Goal: Task Accomplishment & Management: Complete application form

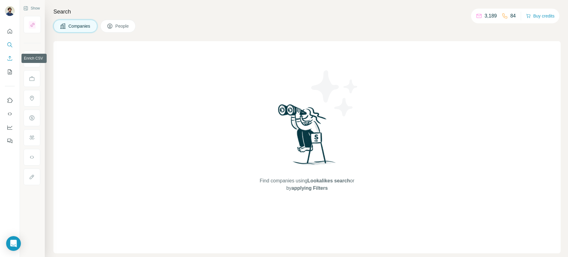
click at [9, 59] on icon "Enrich CSV" at bounding box center [10, 58] width 6 height 6
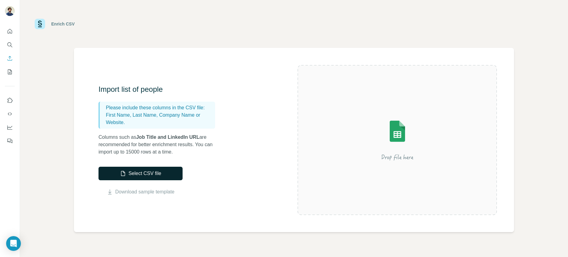
click at [149, 180] on button "Select CSV file" at bounding box center [141, 174] width 84 height 14
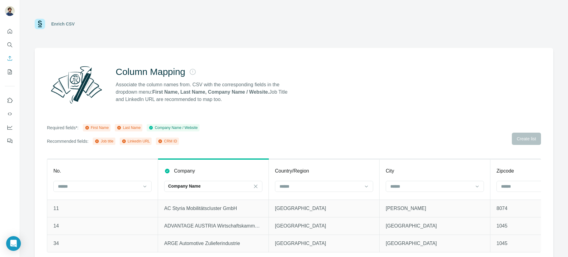
scroll to position [6, 0]
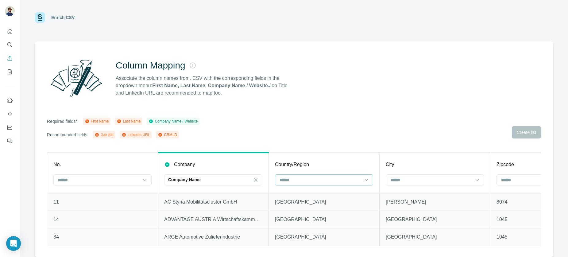
click at [321, 182] on input at bounding box center [320, 179] width 83 height 7
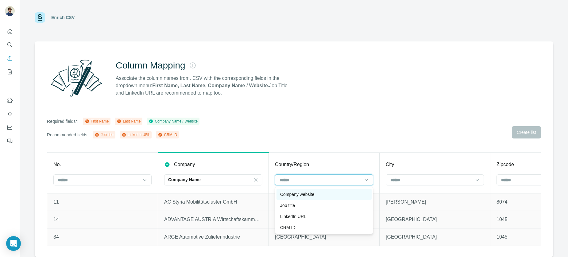
scroll to position [22, 0]
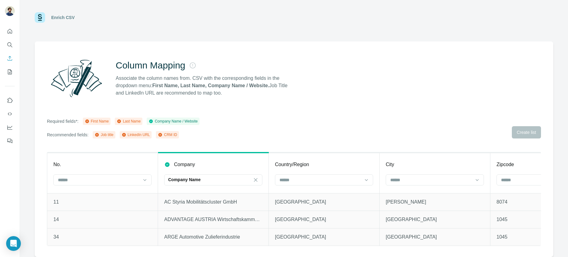
click at [342, 142] on div "Column Mapping Associate the column names from. CSV with the corresponding fiel…" at bounding box center [294, 148] width 519 height 215
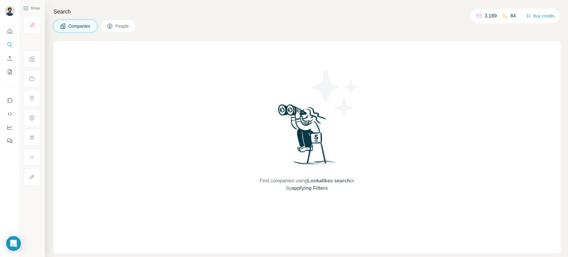
click at [74, 25] on span "Companies" at bounding box center [79, 26] width 22 height 6
click at [10, 58] on icon "Enrich CSV" at bounding box center [10, 58] width 5 height 5
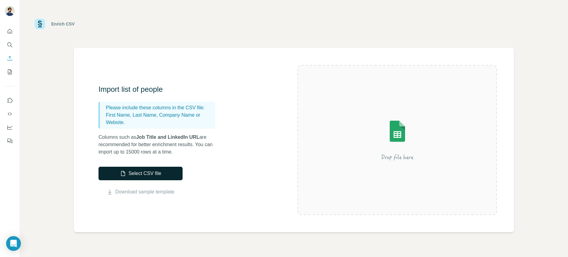
click at [147, 174] on button "Select CSV file" at bounding box center [141, 174] width 84 height 14
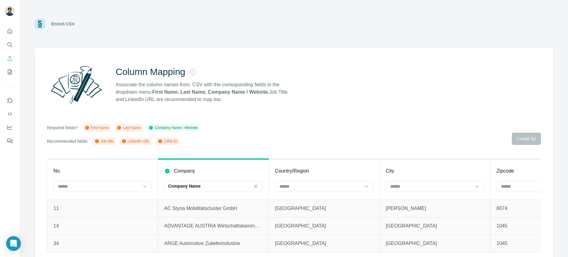
scroll to position [6, 0]
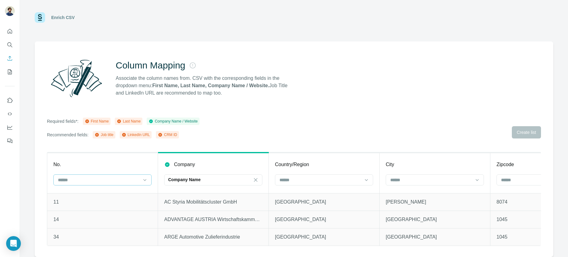
click at [102, 182] on input at bounding box center [98, 179] width 83 height 7
click at [248, 127] on div "Required fields*: First Name Last Name Company Name / Website Recommended field…" at bounding box center [294, 128] width 494 height 21
click at [426, 179] on input at bounding box center [431, 179] width 83 height 7
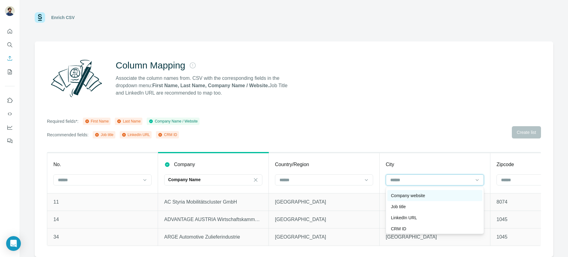
scroll to position [22, 0]
click at [438, 132] on div "Required fields*: First Name Last Name Company Name / Website Recommended field…" at bounding box center [294, 128] width 494 height 21
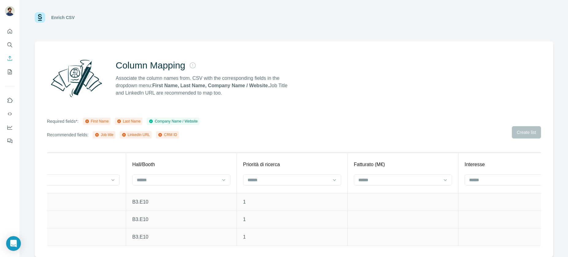
scroll to position [0, 503]
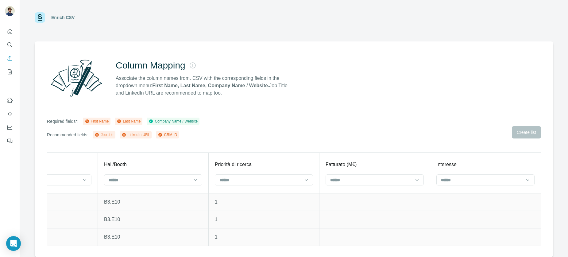
click at [442, 126] on div "Required fields*: First Name Last Name Company Name / Website Recommended field…" at bounding box center [294, 128] width 494 height 21
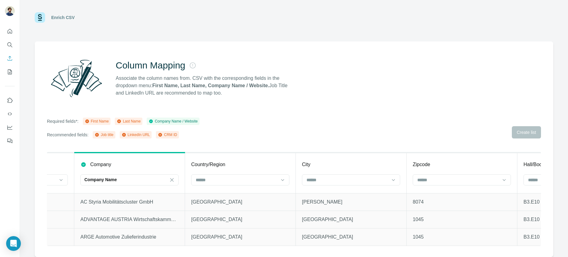
scroll to position [0, 0]
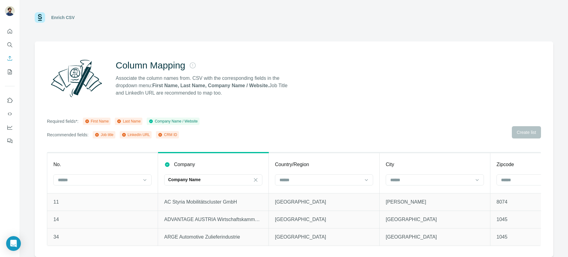
click at [445, 129] on div "Required fields*: First Name Last Name Company Name / Website Recommended field…" at bounding box center [294, 128] width 494 height 21
click at [520, 129] on div "Required fields*: First Name Last Name Company Name / Website Recommended field…" at bounding box center [294, 128] width 494 height 21
click at [521, 132] on div "Required fields*: First Name Last Name Company Name / Website Recommended field…" at bounding box center [294, 128] width 494 height 21
click at [10, 126] on icon "Dashboard" at bounding box center [10, 127] width 6 height 6
click at [8, 30] on icon "Quick start" at bounding box center [10, 31] width 6 height 6
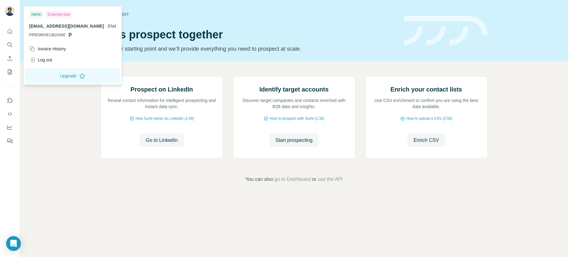
click at [10, 12] on img at bounding box center [10, 11] width 10 height 10
click at [58, 137] on div "Prospect on LinkedIn Reveal contact information for intelligent prospecting and…" at bounding box center [294, 129] width 548 height 136
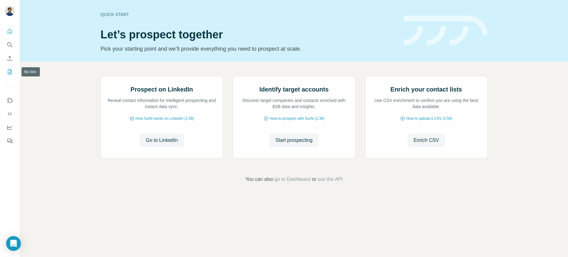
click at [12, 71] on icon "My lists" at bounding box center [10, 72] width 6 height 6
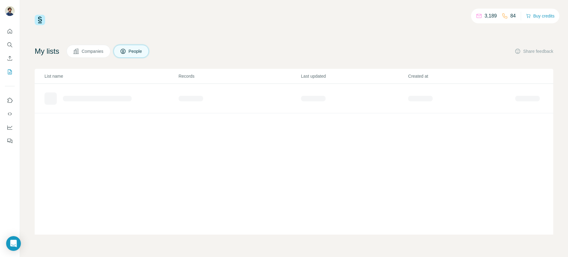
click at [96, 48] on span "Companies" at bounding box center [93, 51] width 22 height 6
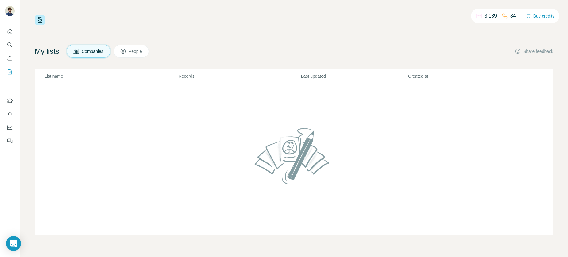
click at [139, 47] on button "People" at bounding box center [132, 51] width 36 height 13
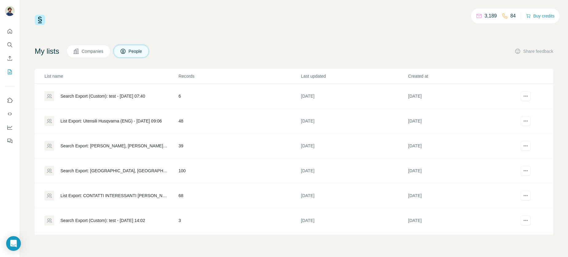
click at [97, 53] on span "Companies" at bounding box center [93, 51] width 22 height 6
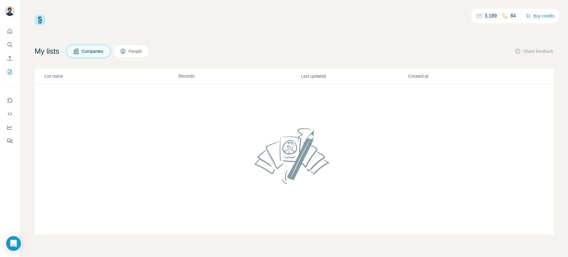
click at [132, 50] on button "People" at bounding box center [132, 51] width 36 height 13
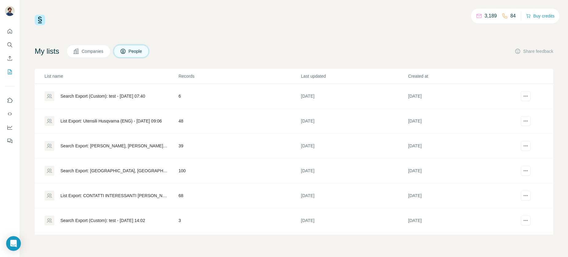
click at [94, 51] on span "Companies" at bounding box center [93, 51] width 22 height 6
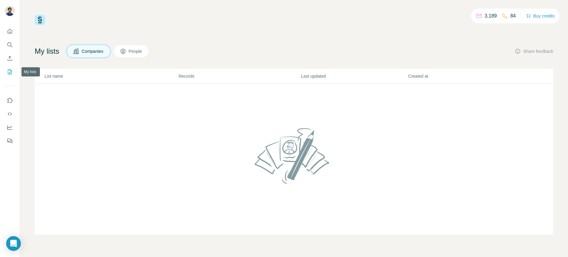
click at [7, 73] on icon "My lists" at bounding box center [10, 72] width 6 height 6
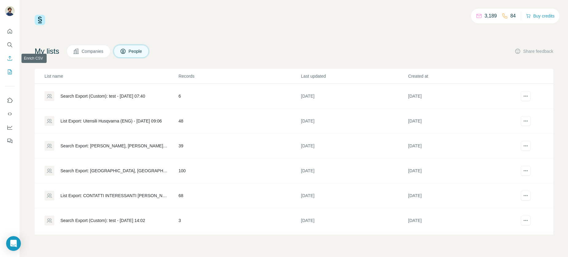
click at [7, 57] on icon "Enrich CSV" at bounding box center [10, 58] width 6 height 6
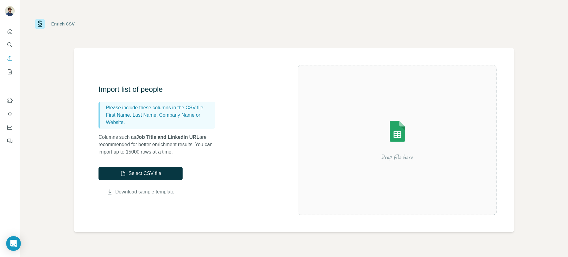
click at [154, 193] on link "Download sample template" at bounding box center [144, 191] width 59 height 7
click at [148, 173] on button "Select CSV file" at bounding box center [141, 174] width 84 height 14
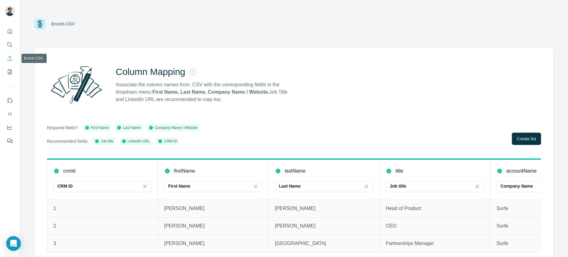
click at [8, 59] on icon "Enrich CSV" at bounding box center [10, 58] width 6 height 6
click at [12, 59] on icon "Enrich CSV" at bounding box center [10, 58] width 6 height 6
click at [10, 34] on button "Quick start" at bounding box center [10, 31] width 10 height 11
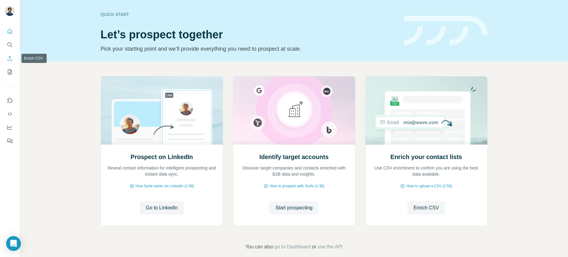
click at [10, 60] on icon "Enrich CSV" at bounding box center [10, 58] width 5 height 5
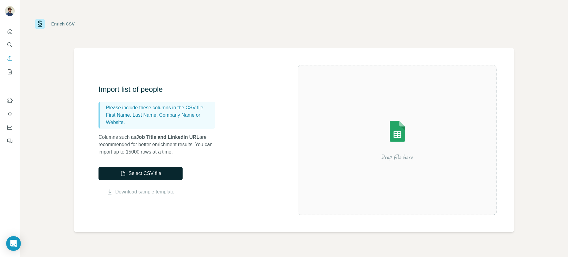
click at [149, 172] on button "Select CSV file" at bounding box center [141, 174] width 84 height 14
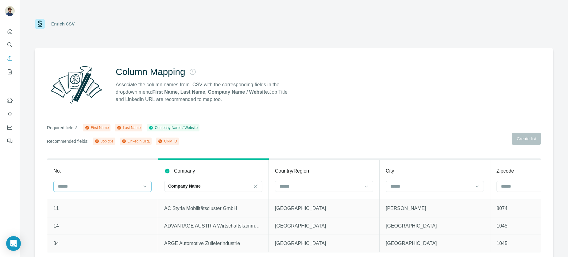
click at [128, 186] on input at bounding box center [98, 186] width 83 height 7
click at [276, 139] on div "Required fields*: First Name Last Name Company Name / Website Recommended field…" at bounding box center [294, 134] width 494 height 21
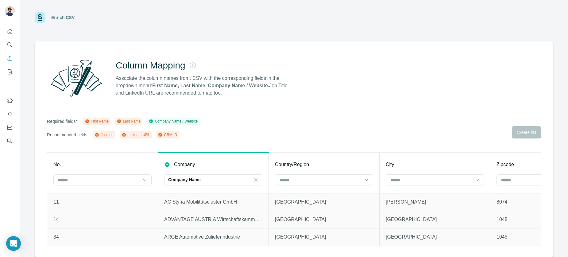
click at [527, 135] on div "Required fields*: First Name Last Name Company Name / Website Recommended field…" at bounding box center [294, 128] width 494 height 21
click at [530, 133] on div "Required fields*: First Name Last Name Company Name / Website Recommended field…" at bounding box center [294, 128] width 494 height 21
click at [532, 133] on div "Required fields*: First Name Last Name Company Name / Website Recommended field…" at bounding box center [294, 128] width 494 height 21
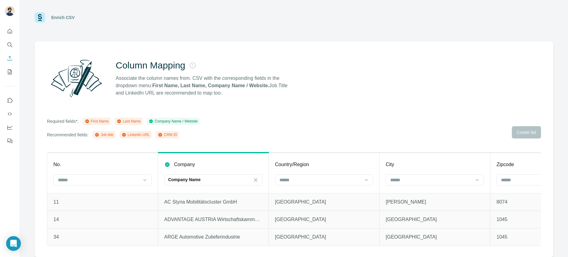
click at [393, 126] on div "Required fields*: First Name Last Name Company Name / Website Recommended field…" at bounding box center [294, 128] width 494 height 21
click at [10, 242] on icon "Open Intercom Messenger" at bounding box center [14, 243] width 8 height 8
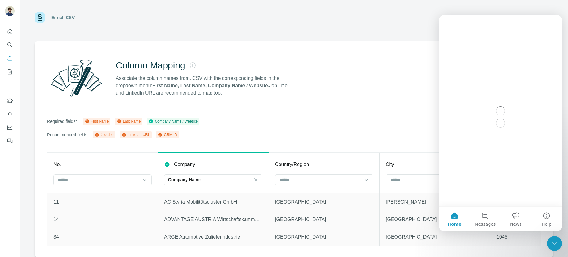
scroll to position [0, 0]
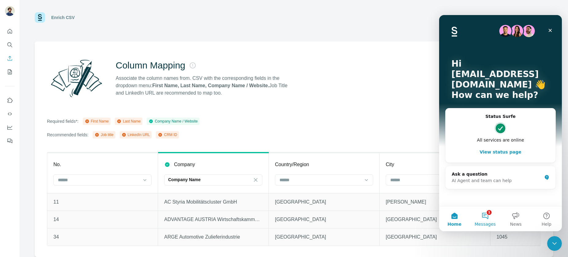
click at [486, 214] on button "1 Messages" at bounding box center [485, 219] width 31 height 25
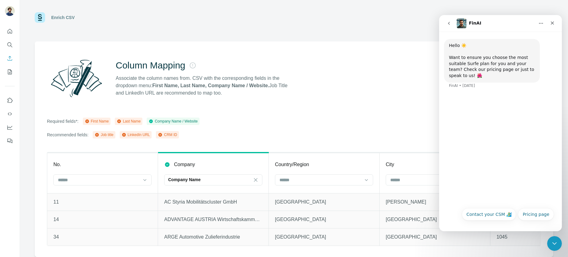
click at [449, 21] on icon "go back" at bounding box center [449, 23] width 5 height 5
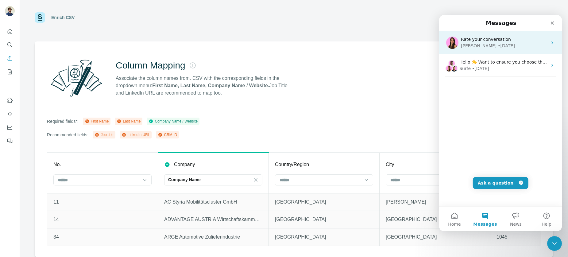
click at [498, 47] on div "• [DATE]" at bounding box center [506, 46] width 17 height 6
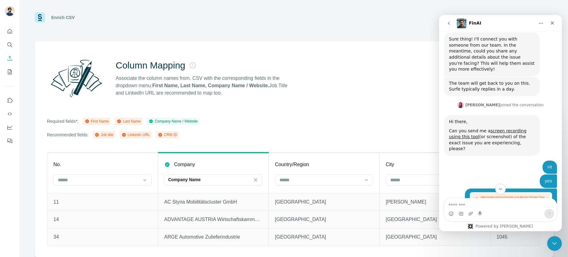
scroll to position [747, 0]
click at [494, 193] on img "gianluca.franchi@en4.it says…" at bounding box center [511, 199] width 82 height 13
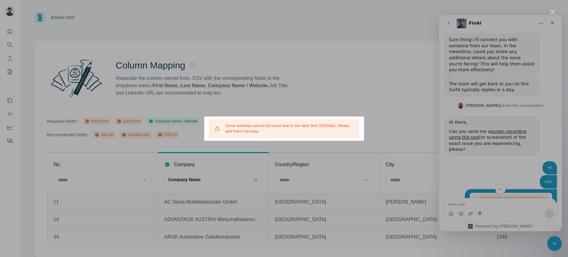
click at [476, 127] on div "Intercom messenger" at bounding box center [284, 128] width 568 height 257
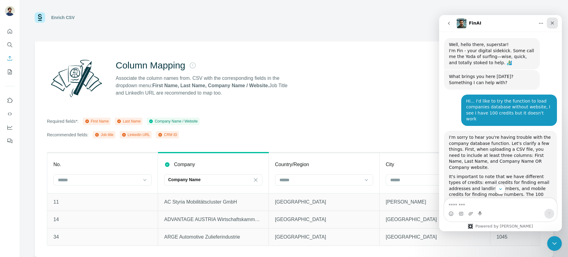
click at [554, 23] on icon "Close" at bounding box center [552, 23] width 5 height 5
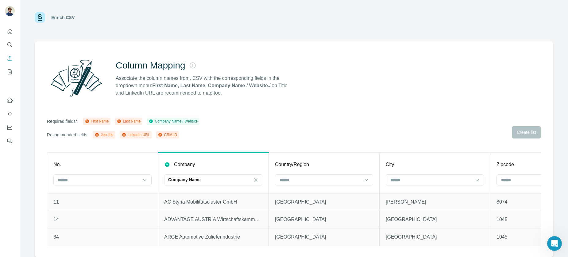
scroll to position [1829, 0]
click at [8, 73] on icon "My lists" at bounding box center [10, 72] width 6 height 6
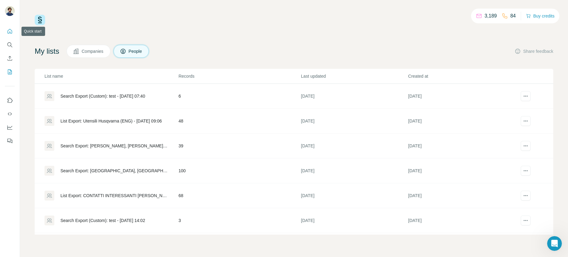
click at [10, 29] on icon "Quick start" at bounding box center [10, 31] width 5 height 5
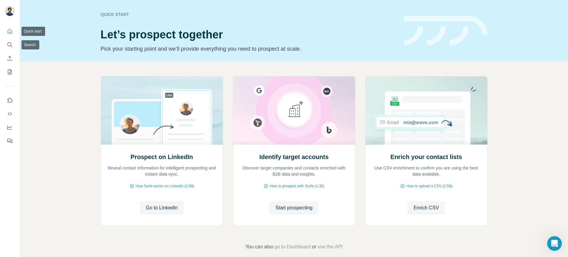
click at [9, 32] on icon "Quick start" at bounding box center [10, 31] width 6 height 6
click at [10, 58] on icon "Enrich CSV" at bounding box center [10, 58] width 6 height 6
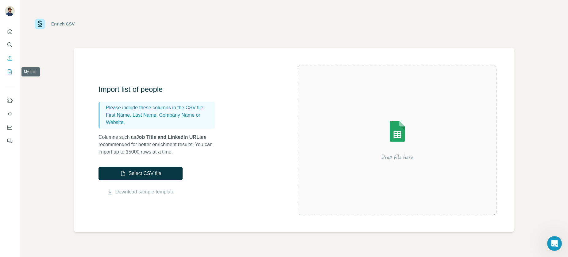
click at [8, 73] on icon "My lists" at bounding box center [10, 72] width 6 height 6
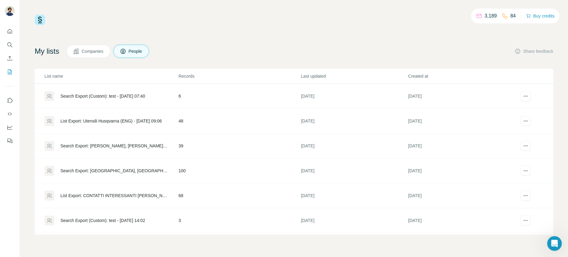
click at [90, 51] on span "Companies" at bounding box center [93, 51] width 22 height 6
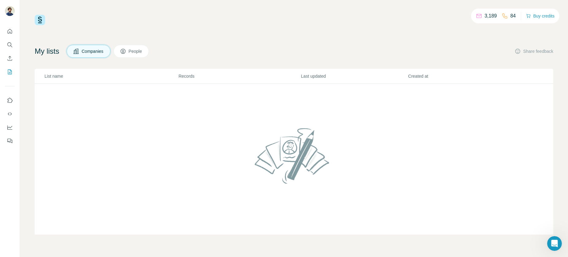
click at [477, 17] on icon at bounding box center [479, 16] width 5 height 4
click at [490, 17] on p "3,189" at bounding box center [491, 15] width 12 height 7
click at [10, 57] on icon "Enrich CSV" at bounding box center [10, 58] width 6 height 6
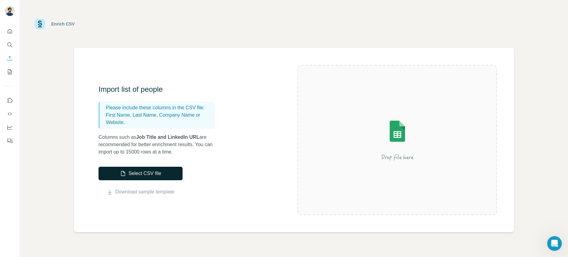
click at [144, 177] on button "Select CSV file" at bounding box center [141, 174] width 84 height 14
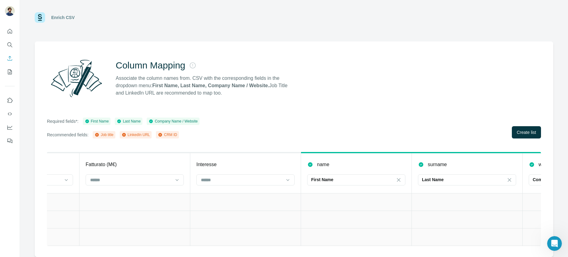
scroll to position [0, 836]
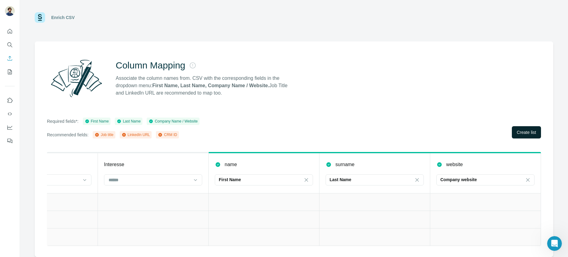
click at [526, 135] on span "Create list" at bounding box center [526, 132] width 19 height 6
click at [519, 131] on span "Create list" at bounding box center [526, 132] width 19 height 6
click at [99, 237] on span "Close" at bounding box center [100, 235] width 11 height 6
click at [519, 131] on span "Create list" at bounding box center [526, 132] width 19 height 6
click at [339, 119] on div "Required fields*: First Name Last Name Company Name / Website Recommended field…" at bounding box center [294, 128] width 494 height 21
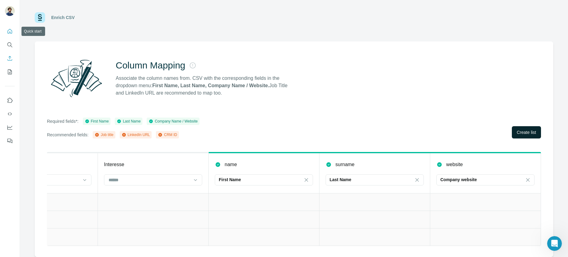
click at [9, 34] on button "Quick start" at bounding box center [10, 31] width 10 height 11
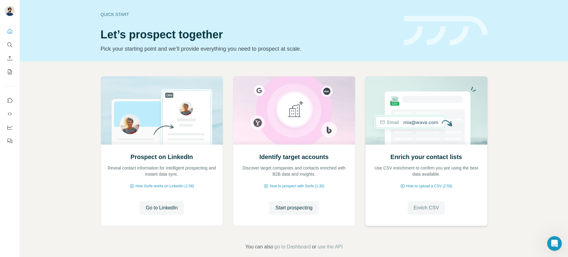
click at [433, 210] on span "Enrich CSV" at bounding box center [426, 207] width 25 height 7
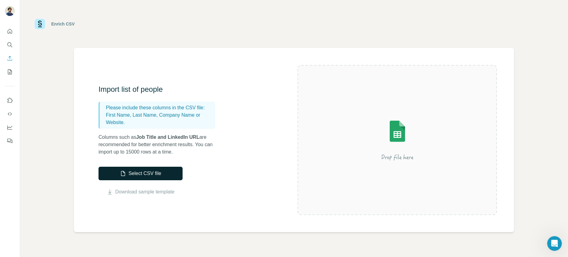
click at [153, 173] on button "Select CSV file" at bounding box center [141, 174] width 84 height 14
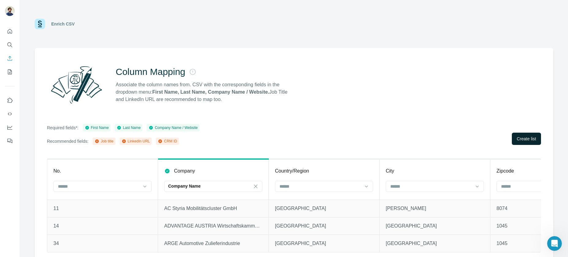
click at [532, 140] on span "Create list" at bounding box center [526, 139] width 19 height 6
click at [529, 137] on span "Create list" at bounding box center [526, 139] width 19 height 6
click at [552, 243] on icon "Open Intercom Messenger" at bounding box center [554, 243] width 10 height 10
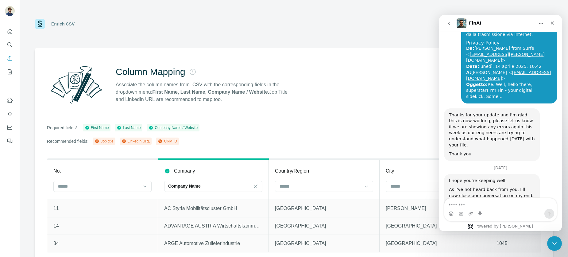
scroll to position [1829, 0]
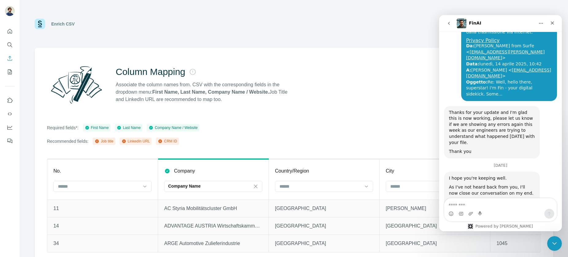
click at [471, 205] on textarea "Message…" at bounding box center [500, 203] width 112 height 10
click at [447, 19] on button "go back" at bounding box center [449, 23] width 12 height 12
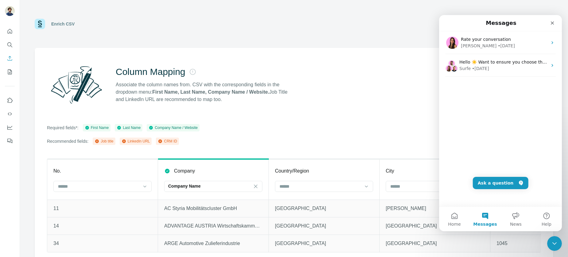
scroll to position [0, 0]
click at [494, 181] on button "Ask a question" at bounding box center [501, 183] width 56 height 12
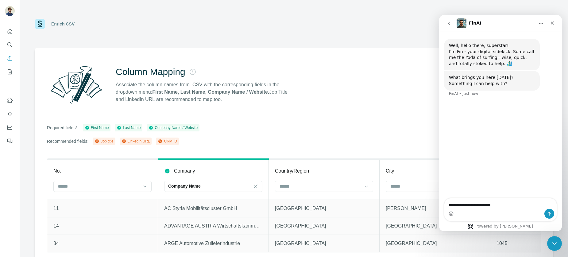
type textarea "**********"
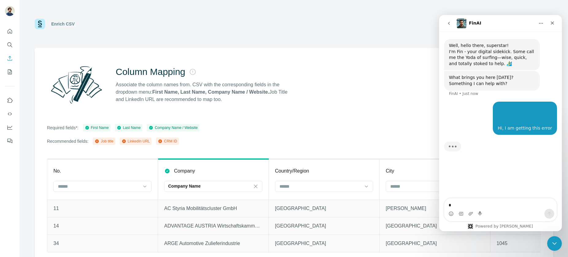
type textarea "*"
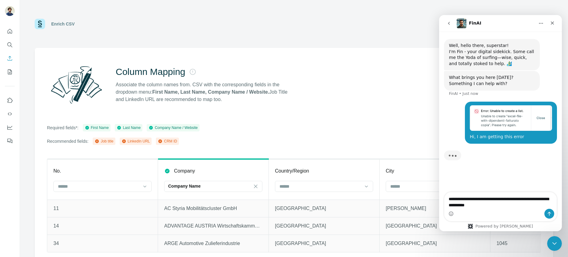
scroll to position [1, 0]
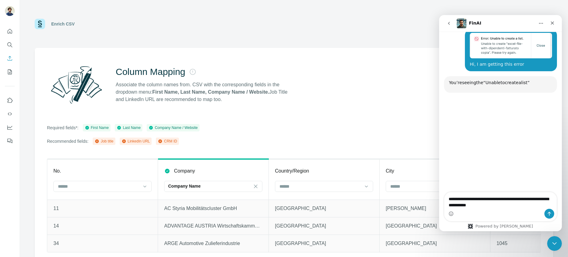
type textarea "**********"
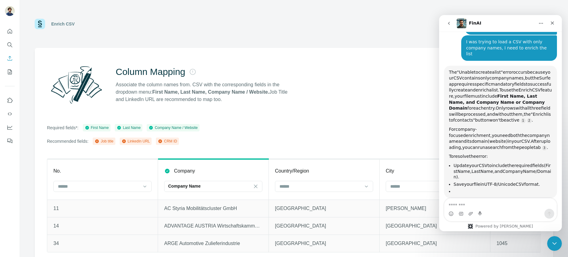
scroll to position [107, 0]
